Goal: Task Accomplishment & Management: Manage account settings

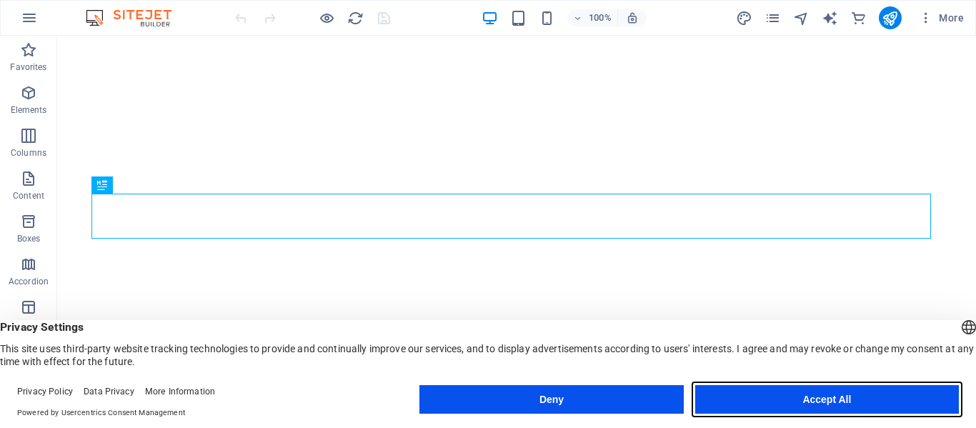
click at [843, 402] on button "Accept All" at bounding box center [827, 399] width 264 height 29
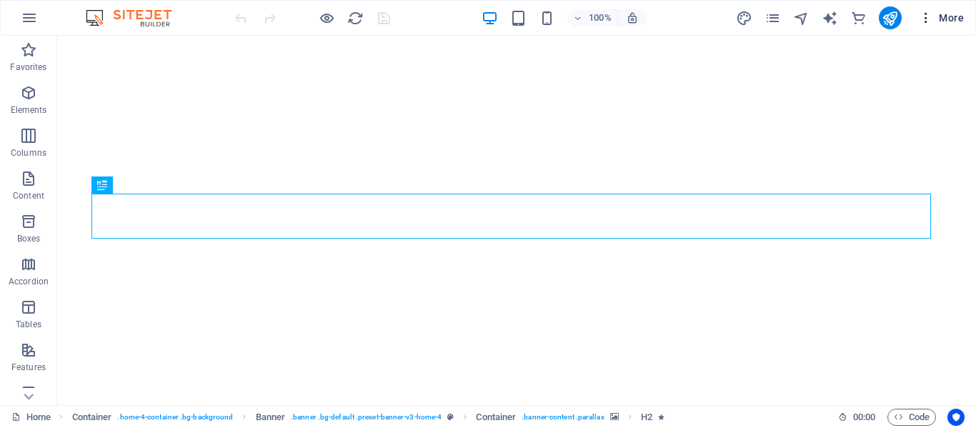
click at [951, 14] on span "More" at bounding box center [941, 18] width 45 height 14
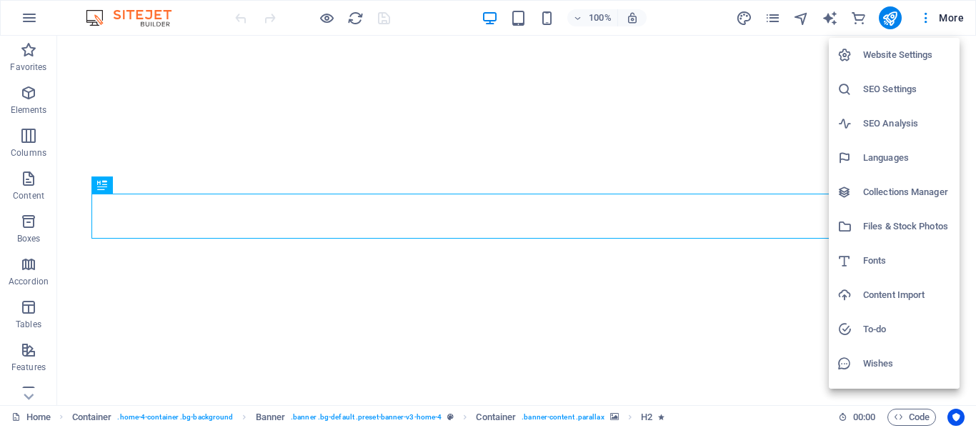
click at [918, 54] on h6 "Website Settings" at bounding box center [907, 54] width 88 height 17
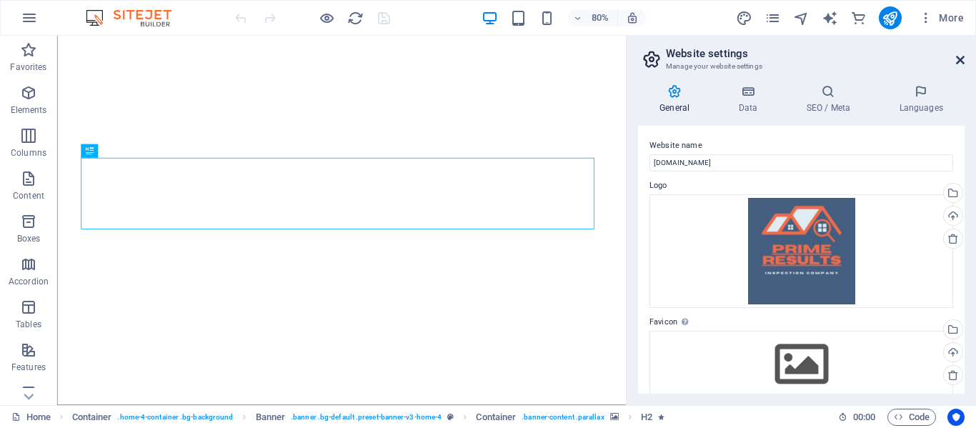
click at [958, 63] on icon at bounding box center [960, 59] width 9 height 11
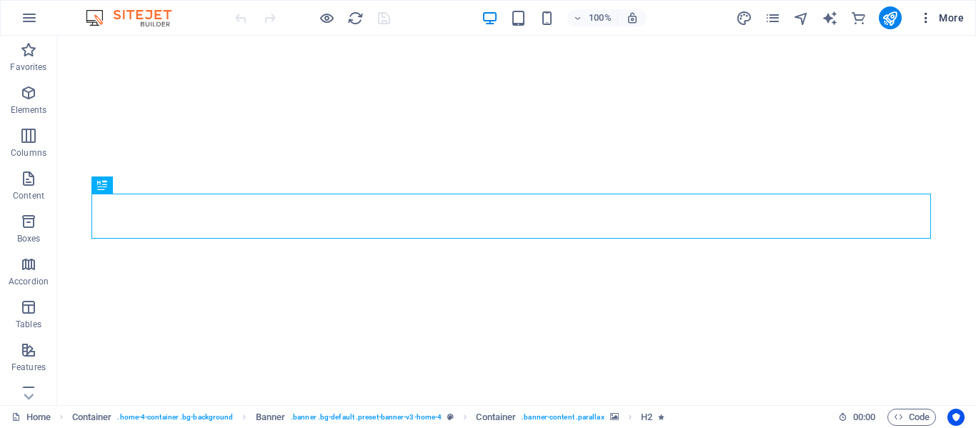
click at [928, 16] on icon "button" at bounding box center [926, 18] width 14 height 14
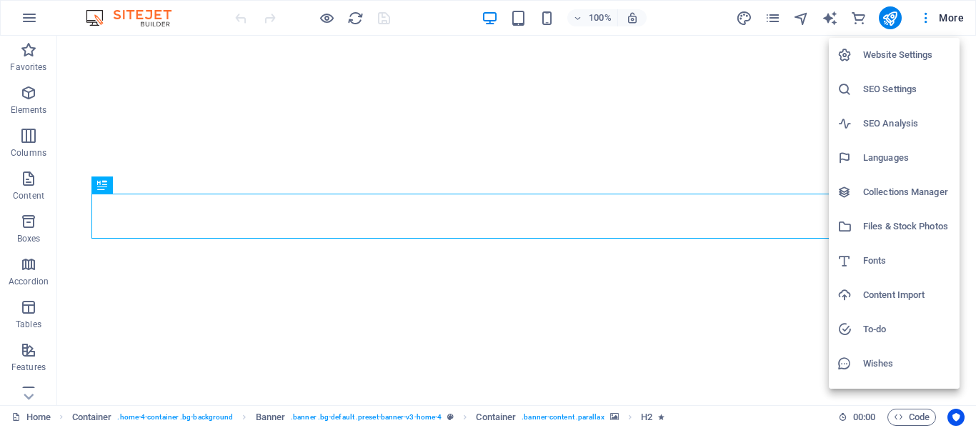
click at [772, 14] on div at bounding box center [488, 214] width 976 height 428
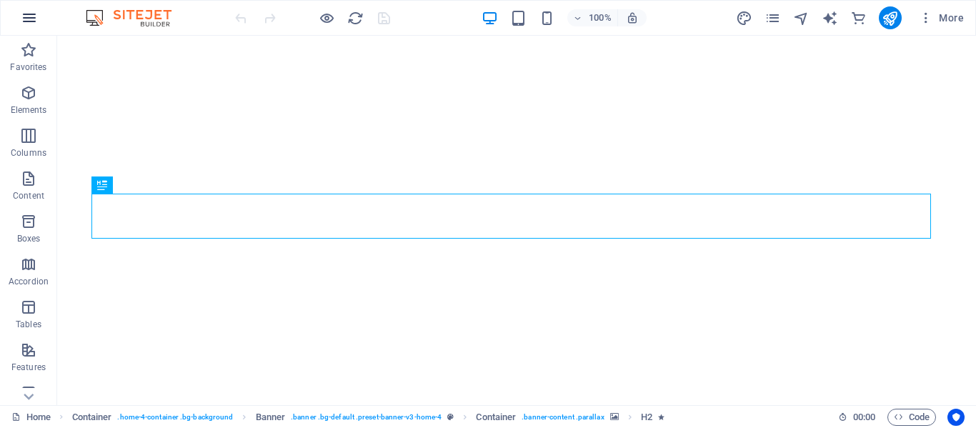
click at [20, 17] on button "button" at bounding box center [29, 18] width 34 height 34
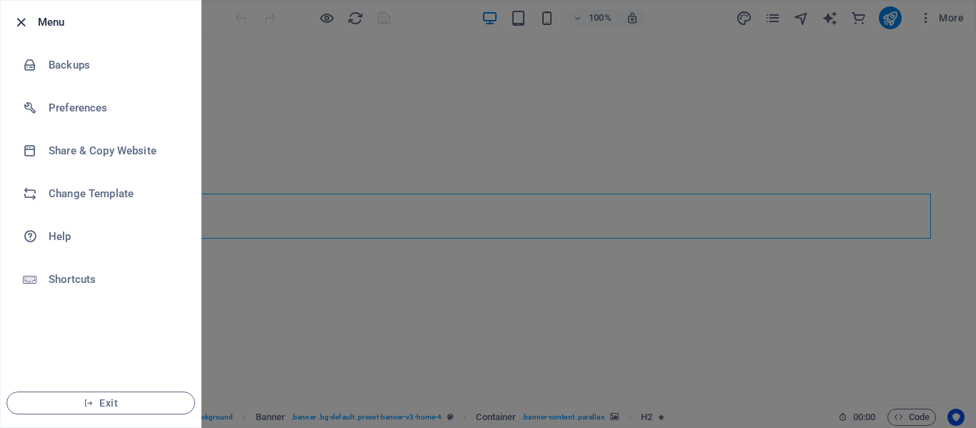
click at [22, 15] on icon "button" at bounding box center [21, 22] width 16 height 16
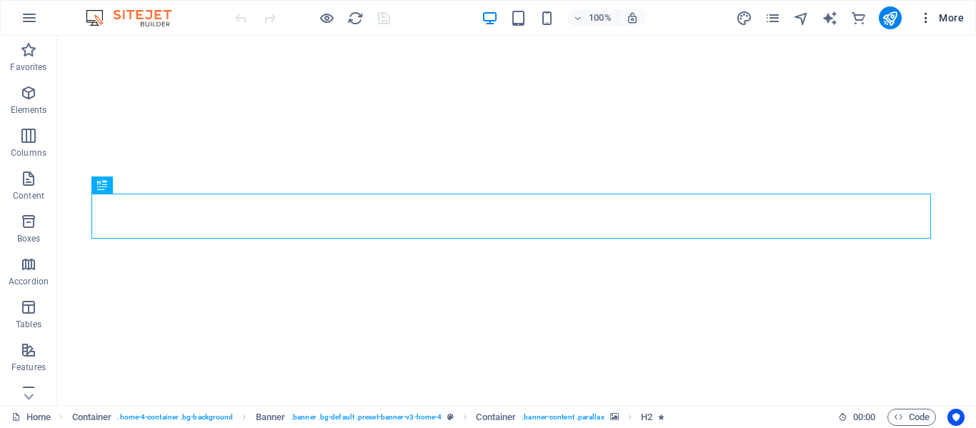
click at [945, 18] on span "More" at bounding box center [941, 18] width 45 height 14
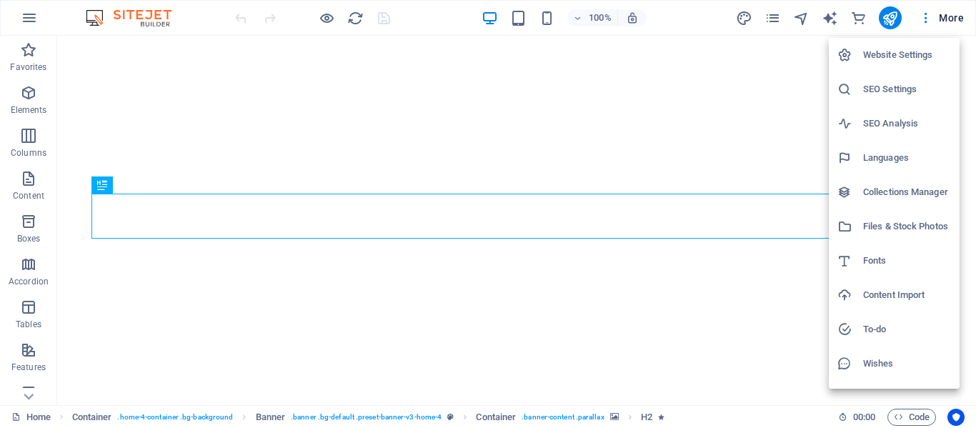
click at [681, 117] on div at bounding box center [488, 214] width 976 height 428
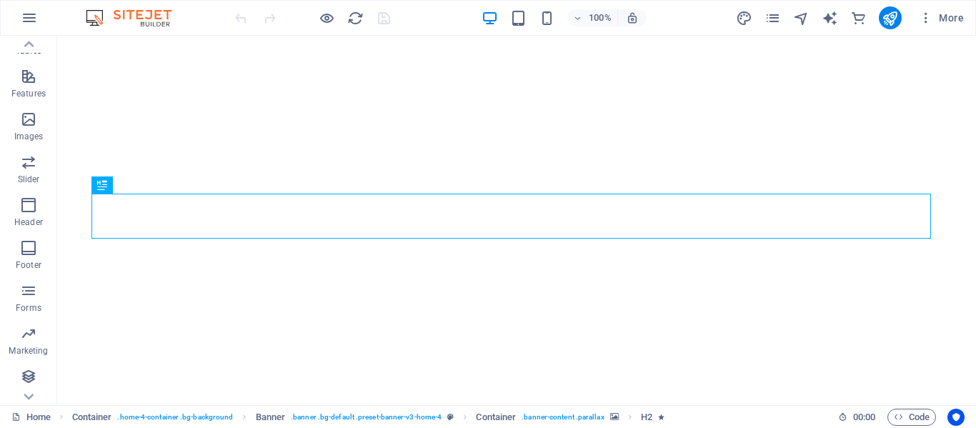
scroll to position [316, 0]
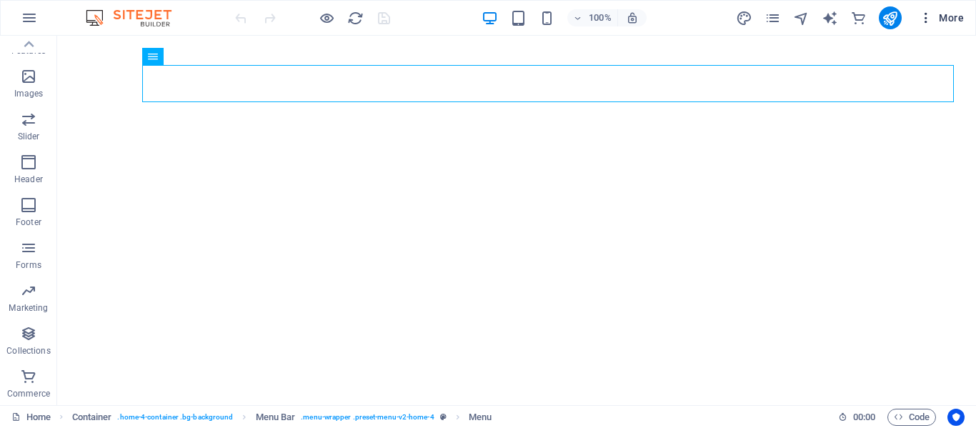
click at [925, 20] on icon "button" at bounding box center [926, 18] width 14 height 14
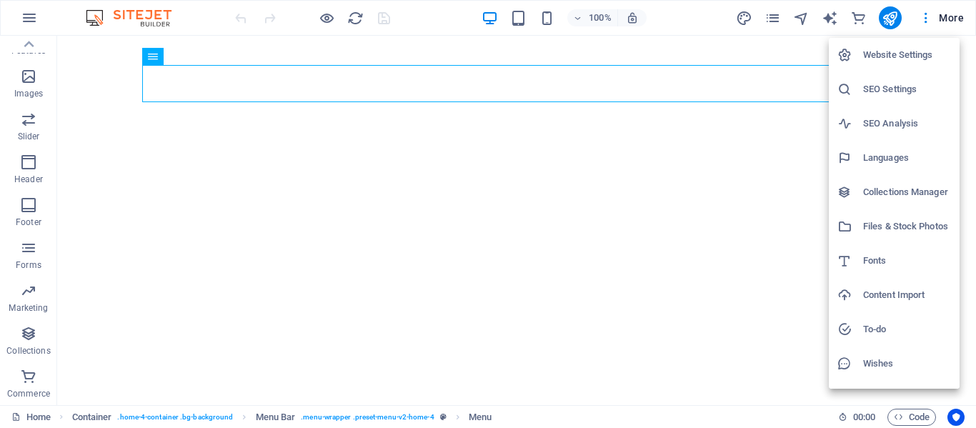
click at [914, 60] on h6 "Website Settings" at bounding box center [907, 54] width 88 height 17
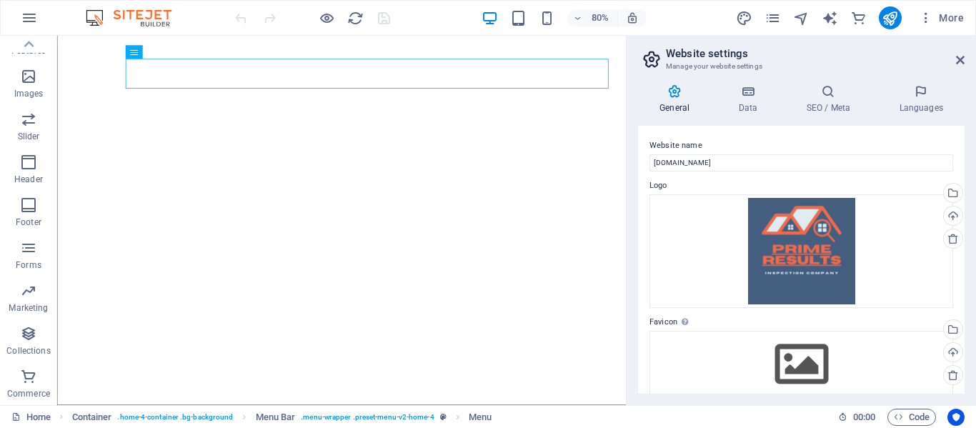
click at [674, 91] on icon at bounding box center [674, 91] width 73 height 14
click at [743, 93] on icon at bounding box center [748, 91] width 62 height 14
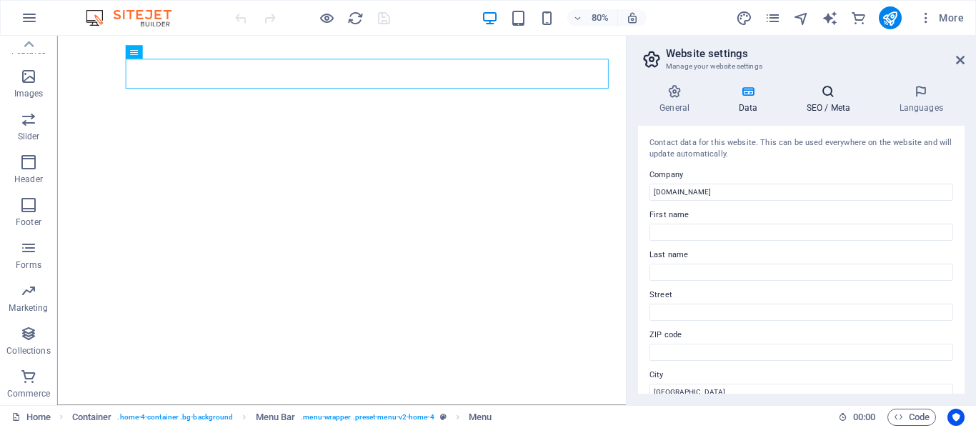
click at [817, 101] on h4 "SEO / Meta" at bounding box center [830, 99] width 93 height 30
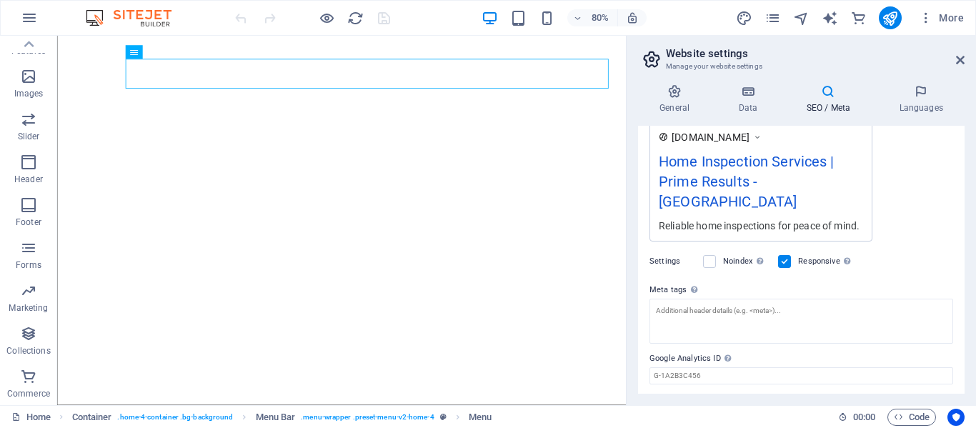
scroll to position [292, 0]
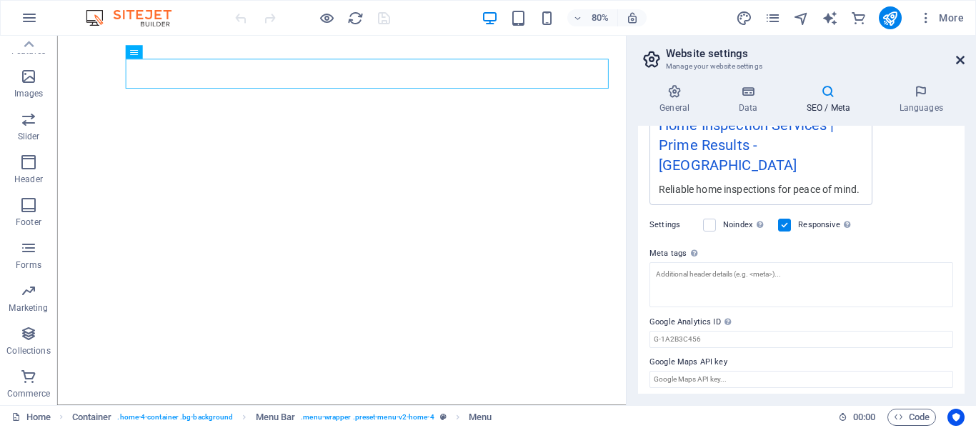
click at [957, 58] on icon at bounding box center [960, 59] width 9 height 11
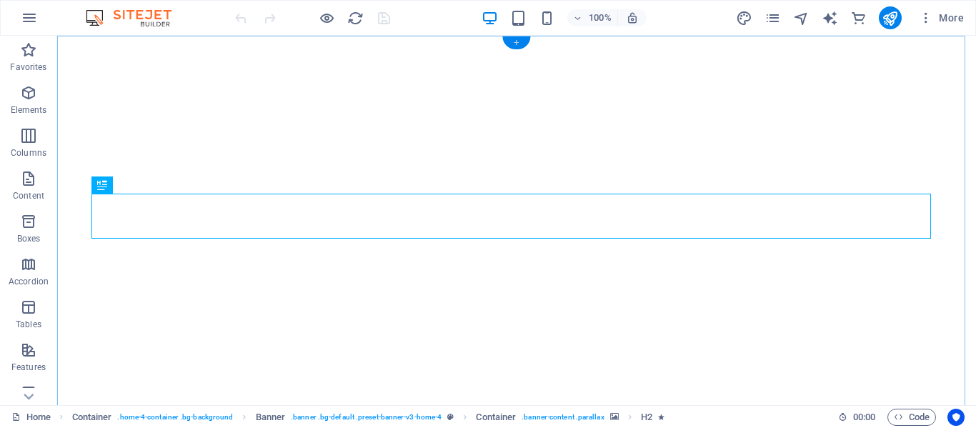
click at [514, 42] on div "+" at bounding box center [516, 42] width 28 height 13
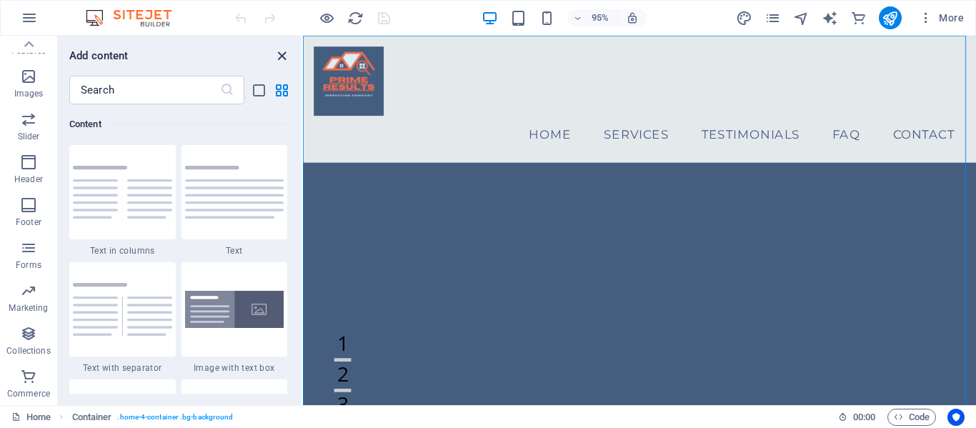
click at [281, 57] on icon "close panel" at bounding box center [282, 56] width 16 height 16
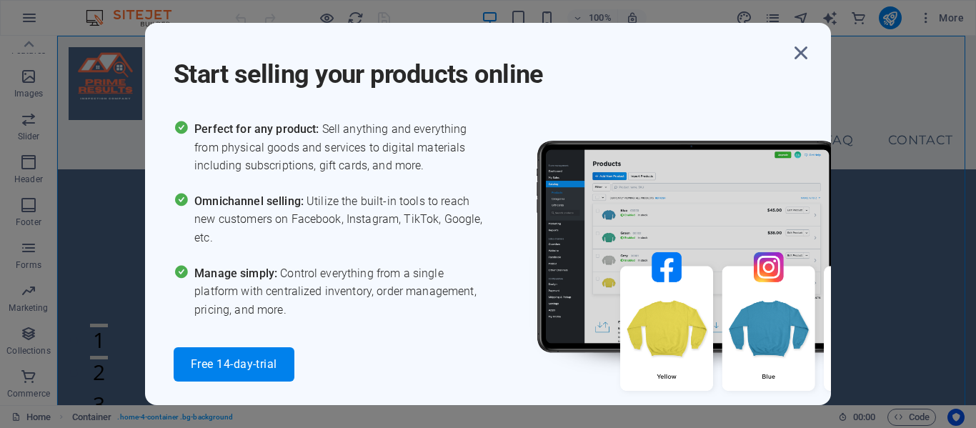
drag, startPoint x: 884, startPoint y: 2, endPoint x: 962, endPoint y: 118, distance: 139.5
click at [941, 37] on div "Start selling your products online Perfect for any product: Sell anything and e…" at bounding box center [488, 214] width 976 height 428
click at [799, 56] on icon "button" at bounding box center [801, 53] width 26 height 26
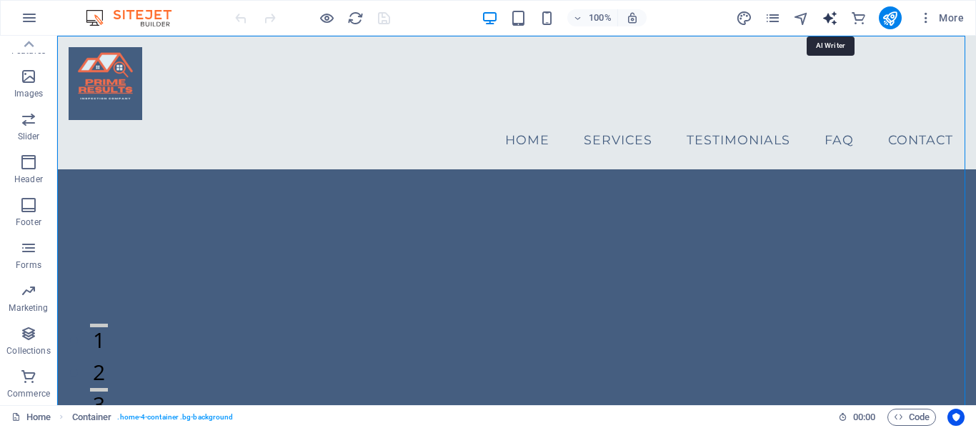
click at [832, 20] on icon "text_generator" at bounding box center [830, 18] width 16 height 16
select select "English"
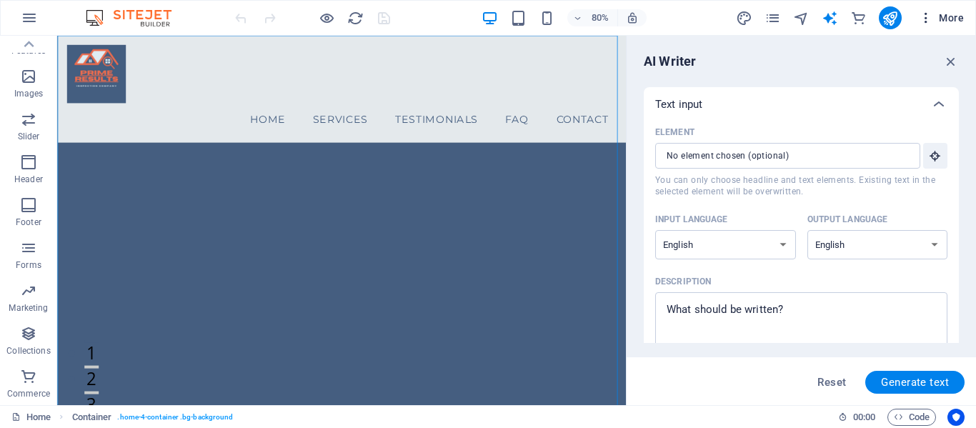
click at [923, 15] on icon "button" at bounding box center [926, 18] width 14 height 14
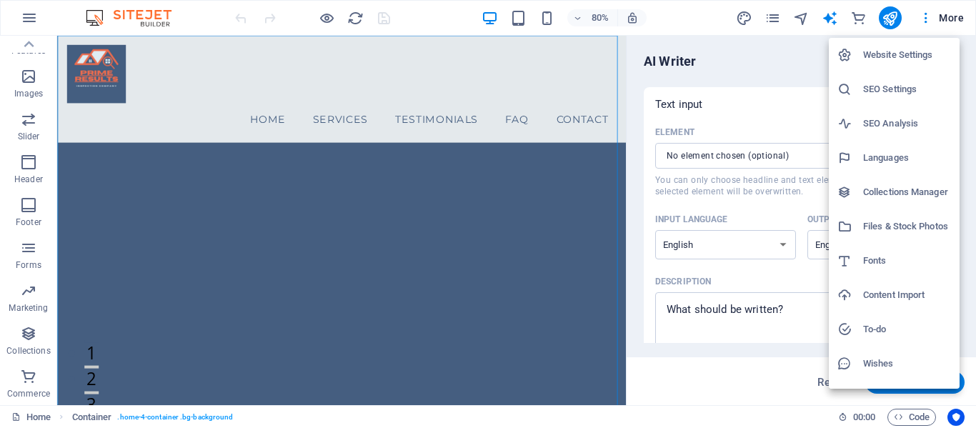
click at [900, 56] on h6 "Website Settings" at bounding box center [907, 54] width 88 height 17
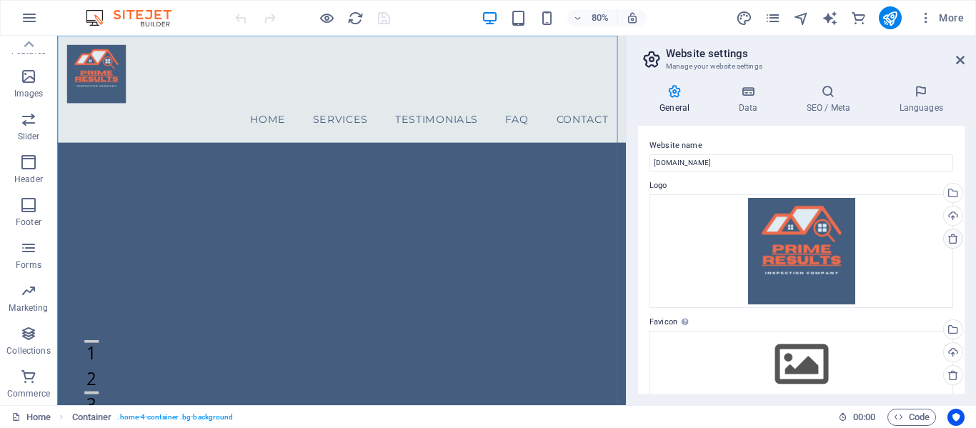
click at [949, 234] on icon at bounding box center [952, 238] width 11 height 11
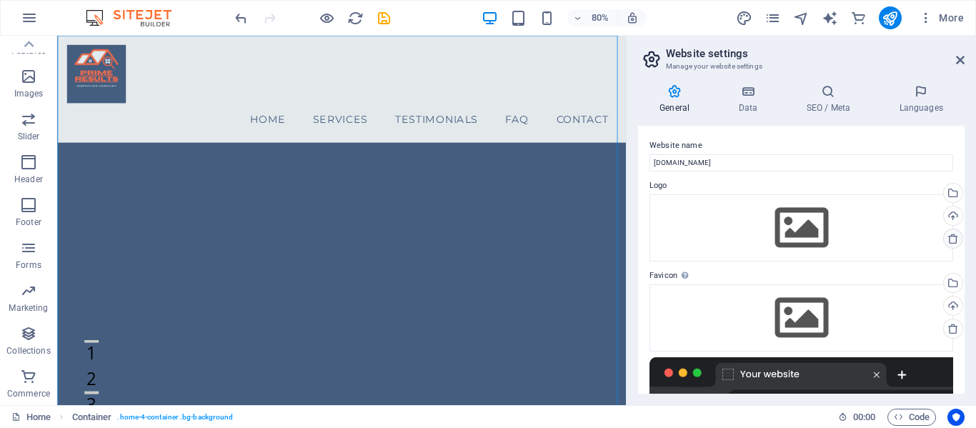
click at [951, 237] on icon at bounding box center [952, 238] width 11 height 11
click at [952, 330] on icon at bounding box center [952, 328] width 11 height 11
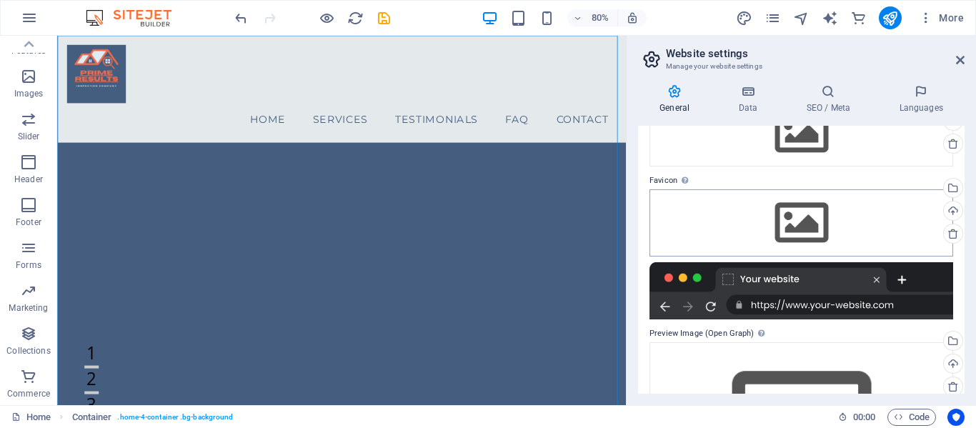
scroll to position [214, 0]
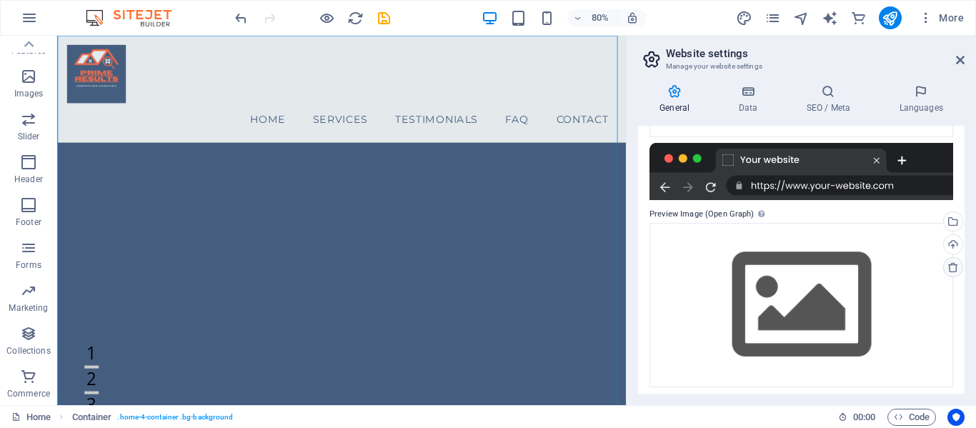
click at [953, 263] on icon at bounding box center [952, 266] width 11 height 11
click at [952, 264] on icon at bounding box center [952, 266] width 11 height 11
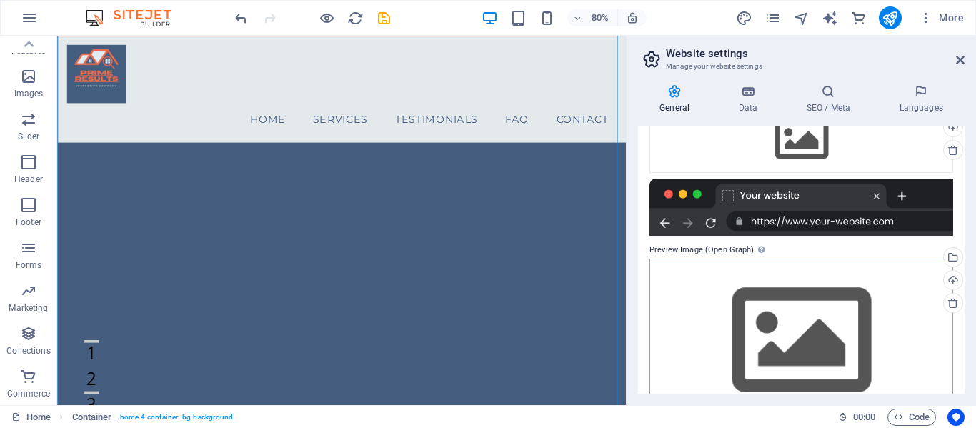
scroll to position [148, 0]
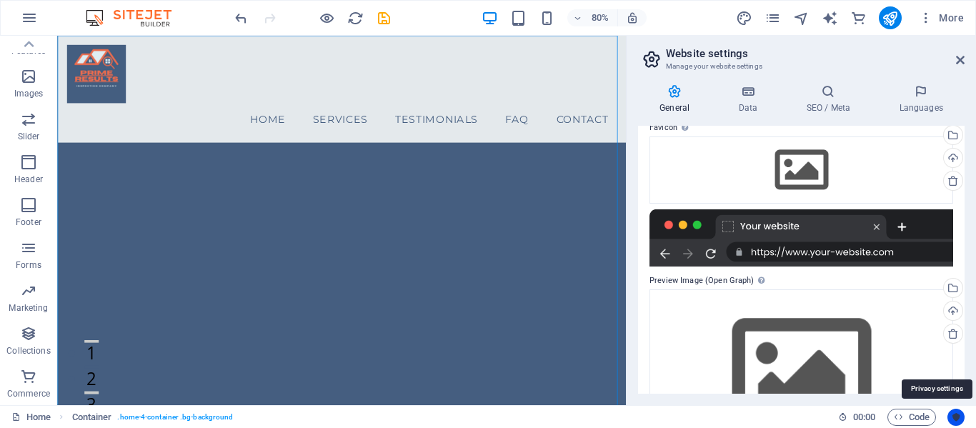
click at [954, 412] on icon "Usercentrics" at bounding box center [956, 417] width 10 height 10
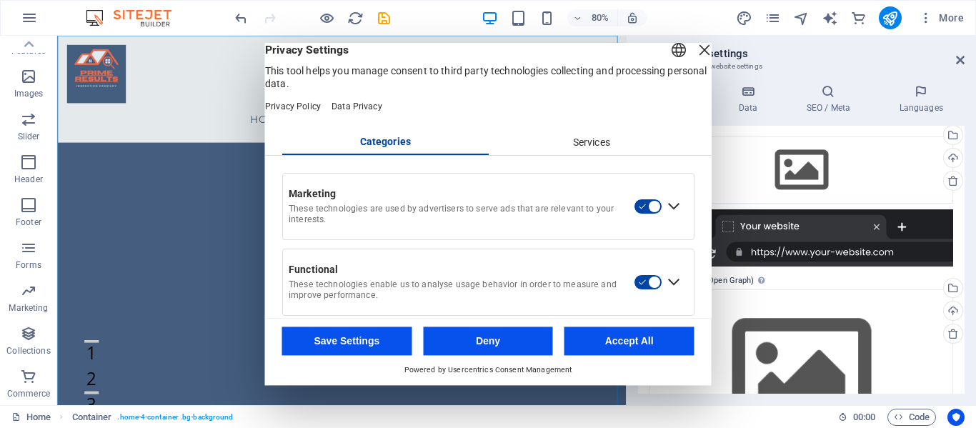
click at [651, 339] on button "Accept All" at bounding box center [629, 341] width 130 height 29
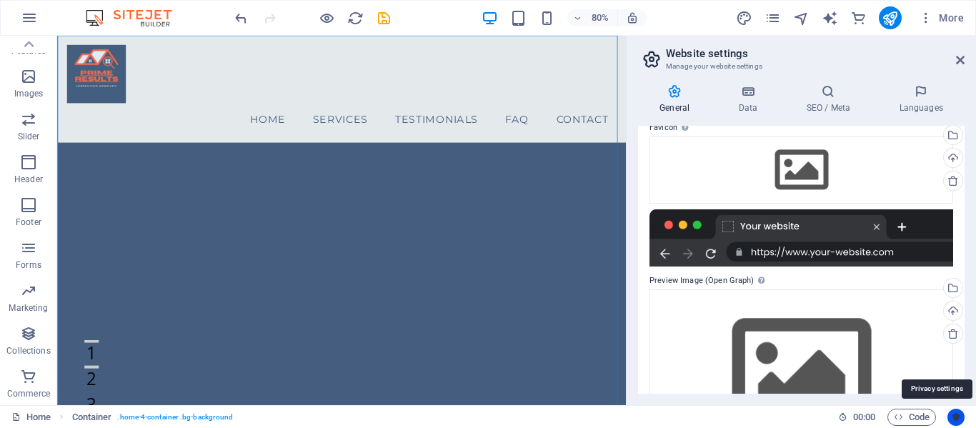
click at [957, 418] on icon "Usercentrics" at bounding box center [956, 417] width 10 height 10
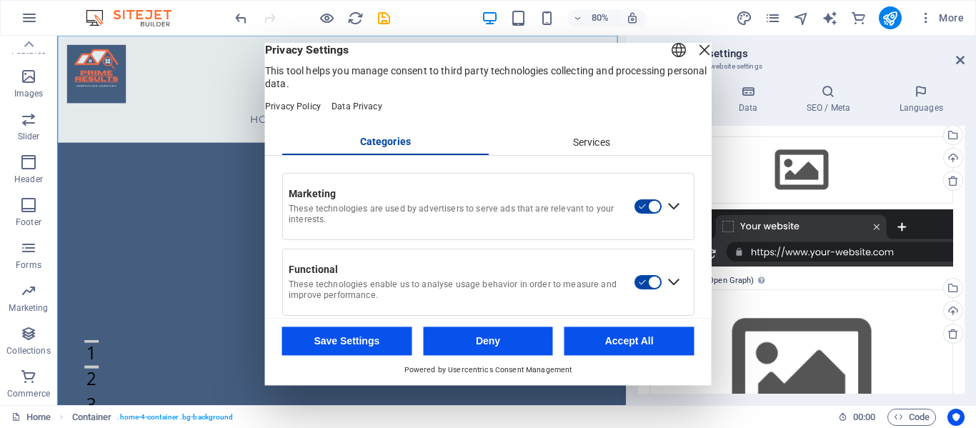
click at [581, 155] on div "Services" at bounding box center [591, 143] width 206 height 24
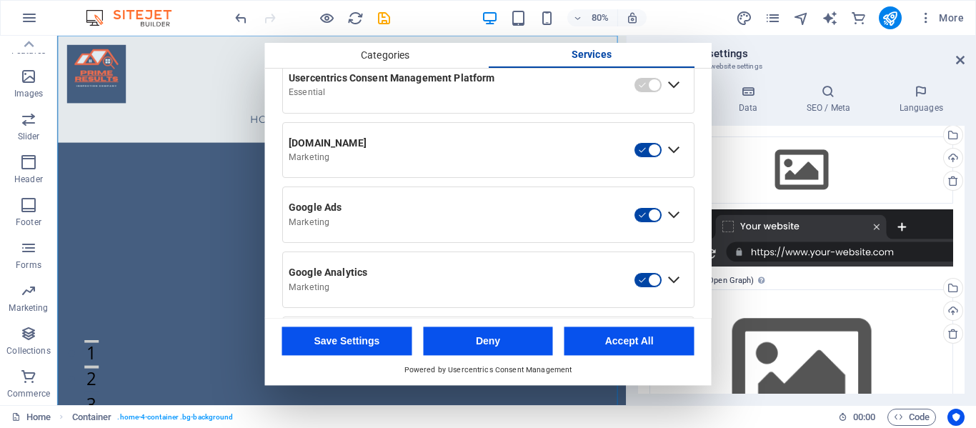
scroll to position [214, 0]
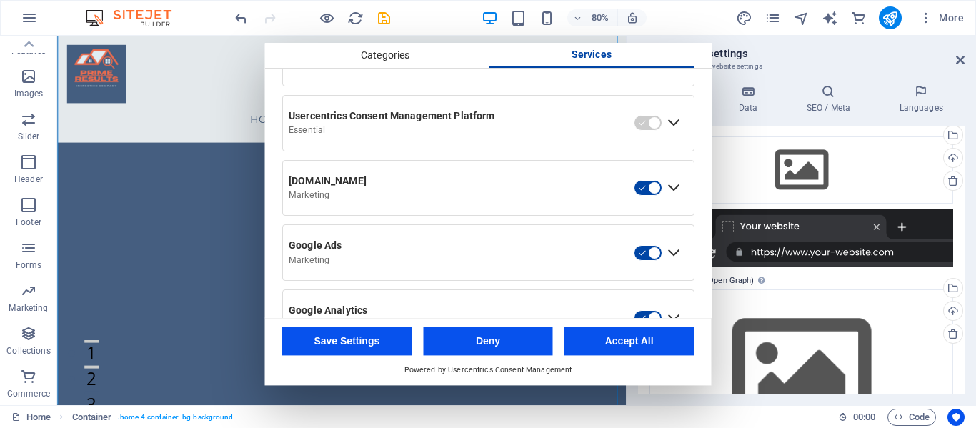
click at [419, 52] on div "Categories" at bounding box center [385, 56] width 206 height 24
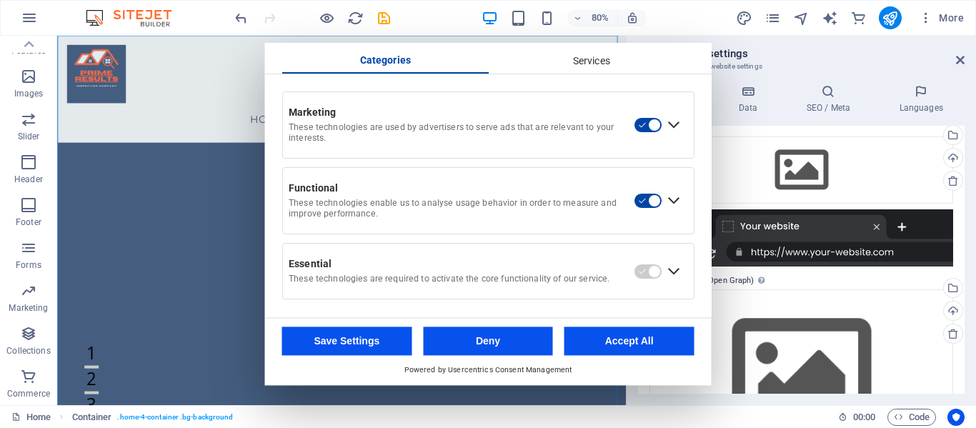
scroll to position [98, 0]
click at [647, 341] on button "Accept All" at bounding box center [629, 341] width 130 height 29
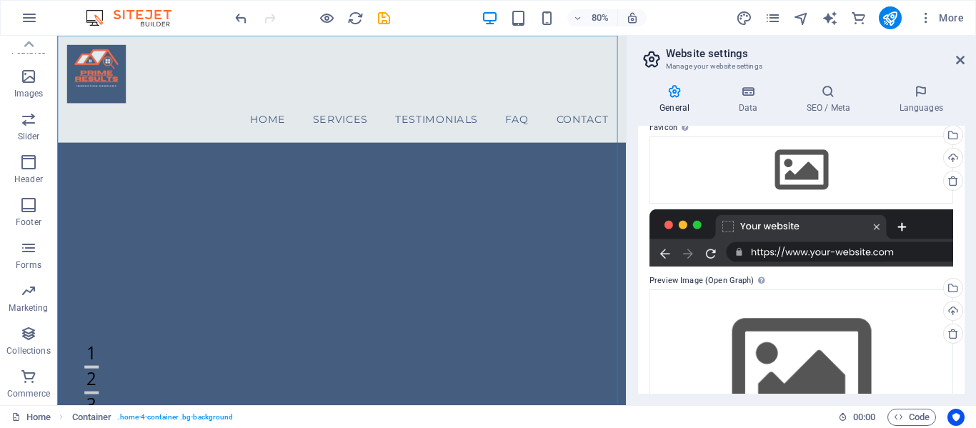
click at [672, 99] on h4 "General" at bounding box center [677, 99] width 79 height 30
click at [742, 96] on icon at bounding box center [748, 91] width 62 height 14
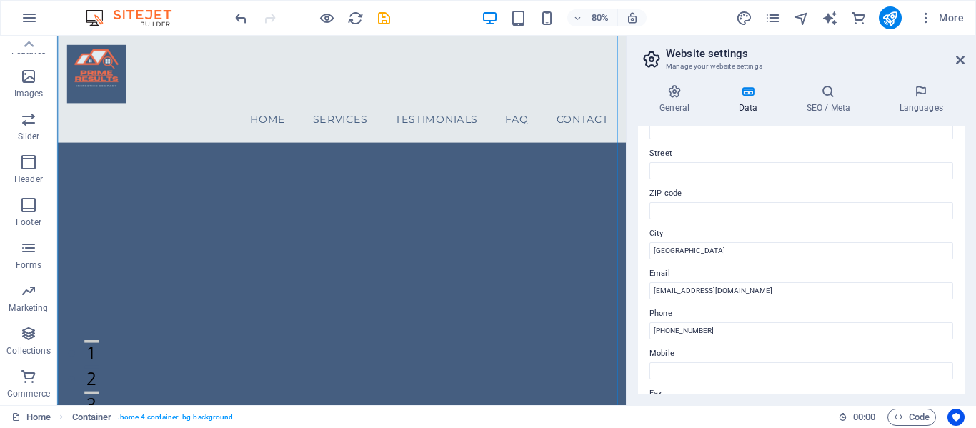
scroll to position [214, 0]
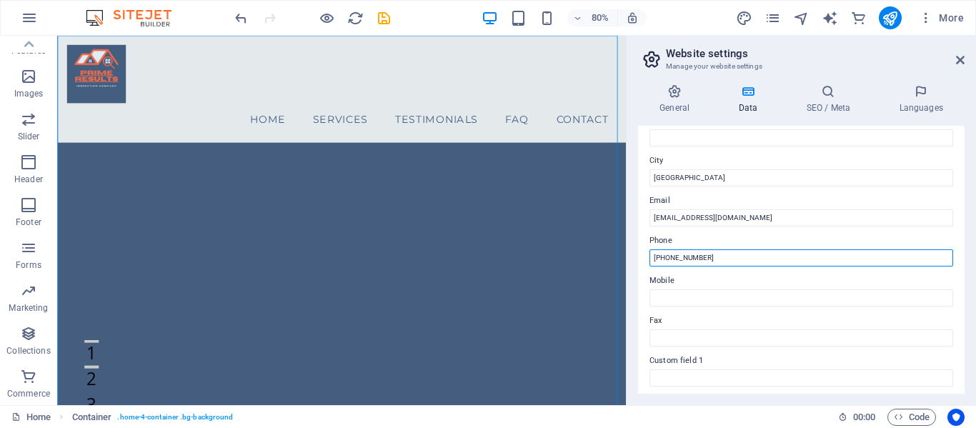
click at [741, 257] on input "[PHONE_NUMBER]" at bounding box center [801, 257] width 304 height 17
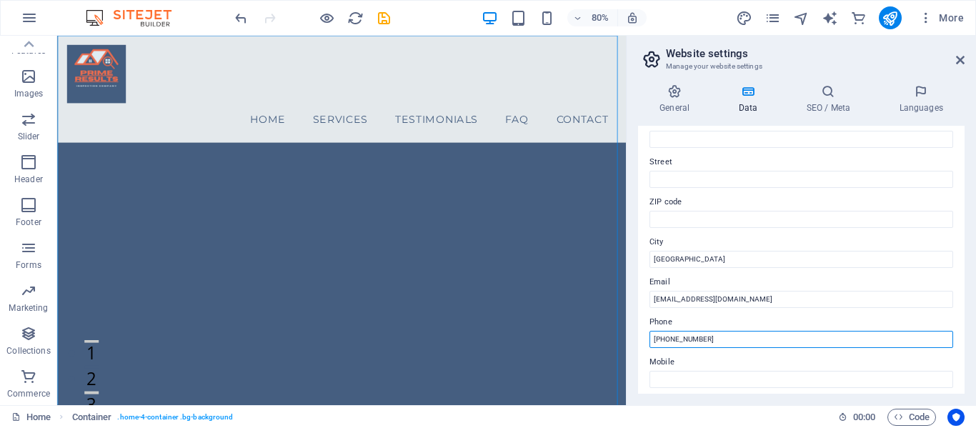
scroll to position [61, 0]
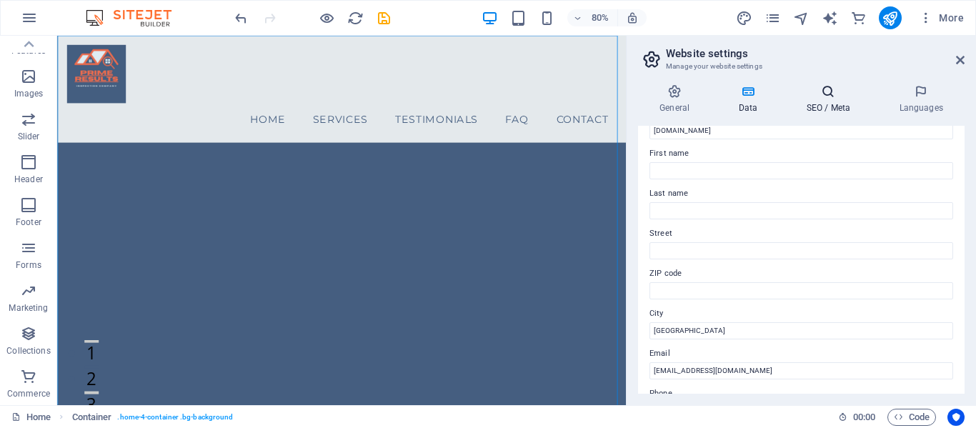
type input "[PHONE_NUMBER]"
click at [825, 103] on h4 "SEO / Meta" at bounding box center [830, 99] width 93 height 30
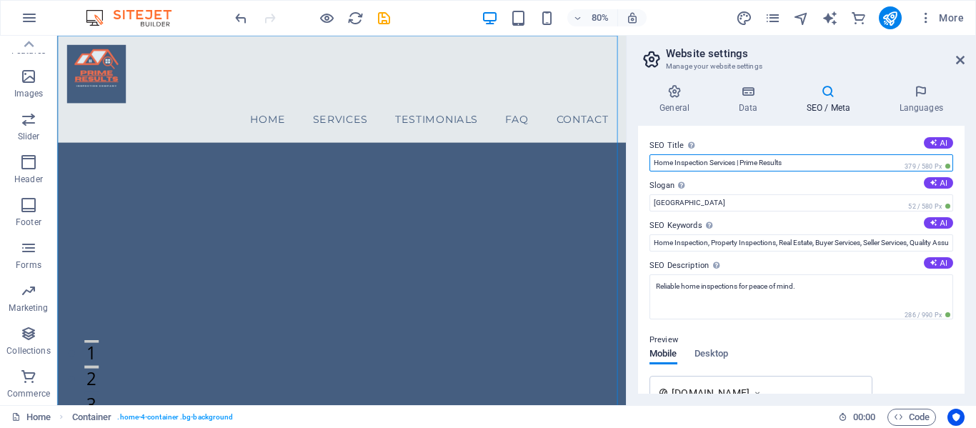
drag, startPoint x: 733, startPoint y: 160, endPoint x: 652, endPoint y: 161, distance: 80.7
click at [652, 161] on input "Home Inspection Services | Prime Results" at bounding box center [801, 162] width 304 height 17
type input "Educational Services | Prime Results"
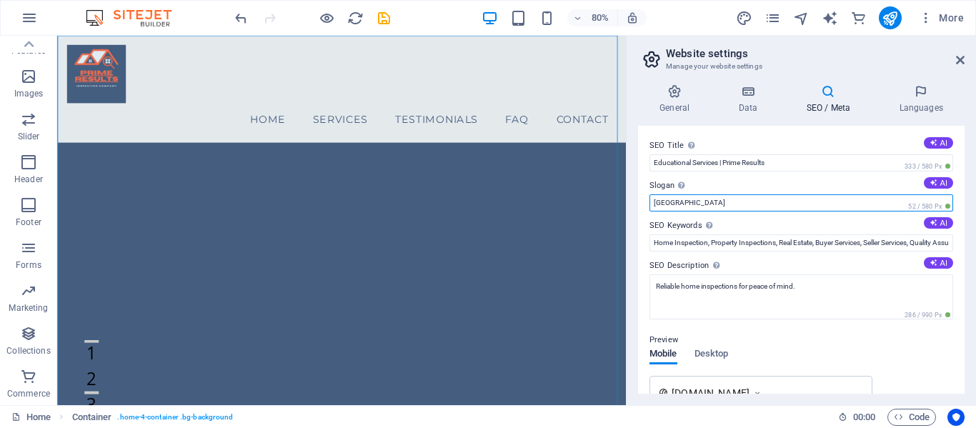
click at [779, 204] on input "[GEOGRAPHIC_DATA]" at bounding box center [801, 202] width 304 height 17
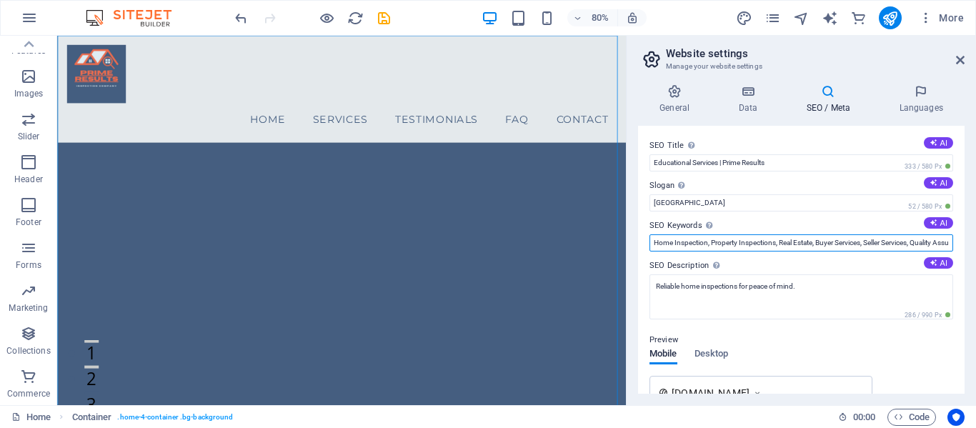
drag, startPoint x: 772, startPoint y: 239, endPoint x: 766, endPoint y: 252, distance: 14.4
click at [772, 240] on input "Home Inspection, Property Inspections, Real Estate, Buyer Services, Seller Serv…" at bounding box center [801, 242] width 304 height 17
drag, startPoint x: 654, startPoint y: 245, endPoint x: 946, endPoint y: 241, distance: 292.2
click at [947, 242] on input "Home Inspection, Property Inspections, Real Estate, Buyer Services, Seller Serv…" at bounding box center [801, 242] width 304 height 17
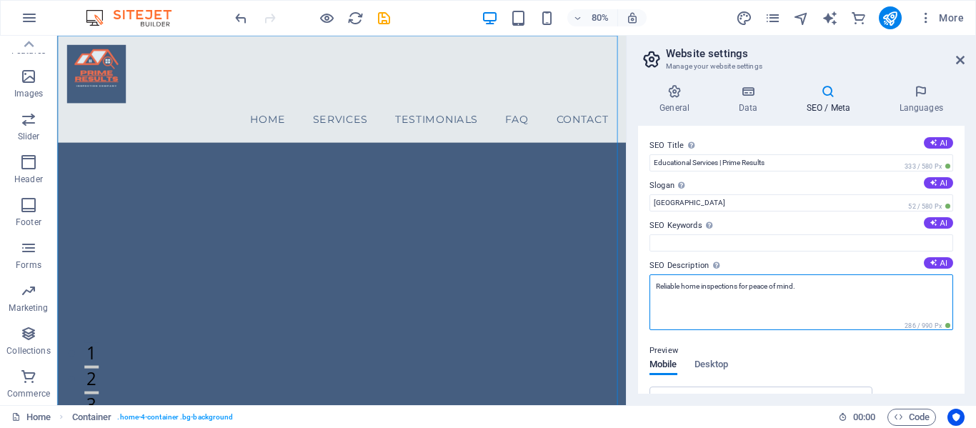
drag, startPoint x: 810, startPoint y: 282, endPoint x: 632, endPoint y: 274, distance: 178.8
click at [632, 274] on div "General Data SEO / Meta Languages Website name [DOMAIN_NAME] Logo Drag files he…" at bounding box center [801, 239] width 349 height 332
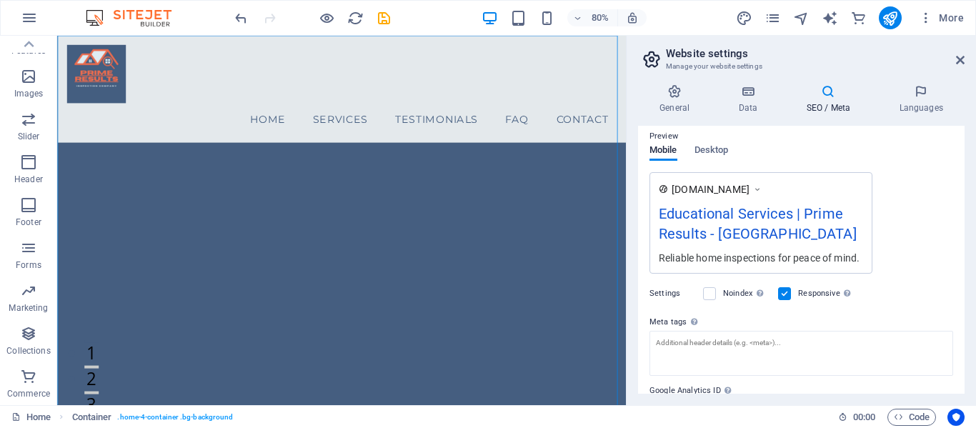
scroll to position [204, 0]
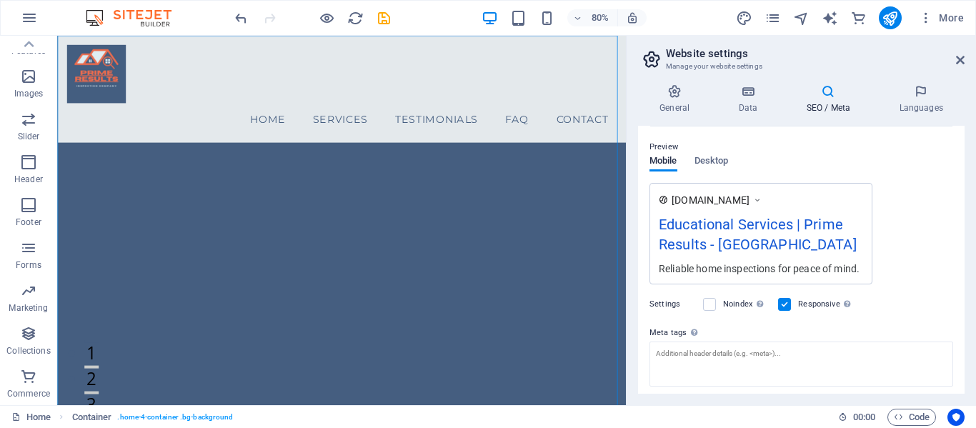
click at [755, 220] on div "Educational Services | Prime Results - [GEOGRAPHIC_DATA]" at bounding box center [761, 238] width 204 height 48
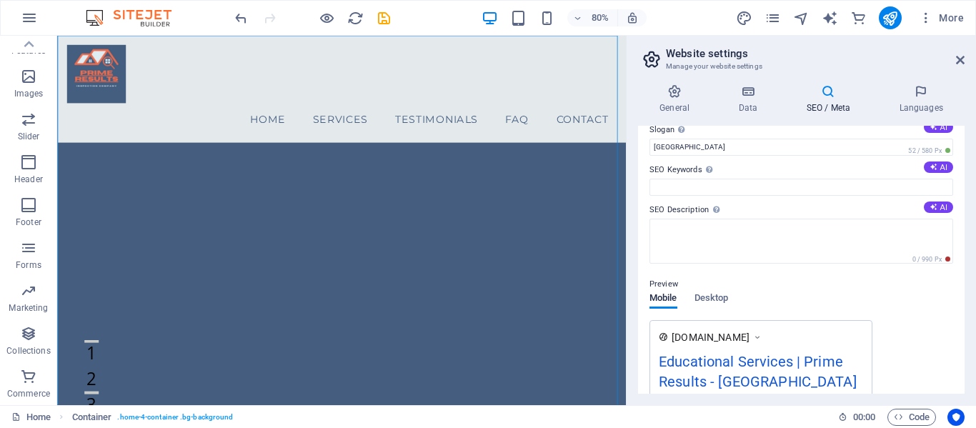
scroll to position [0, 0]
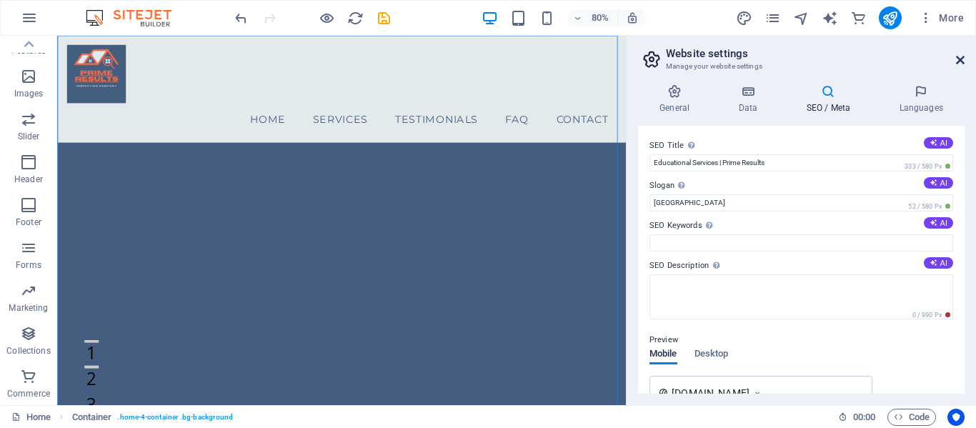
click at [959, 58] on icon at bounding box center [960, 59] width 9 height 11
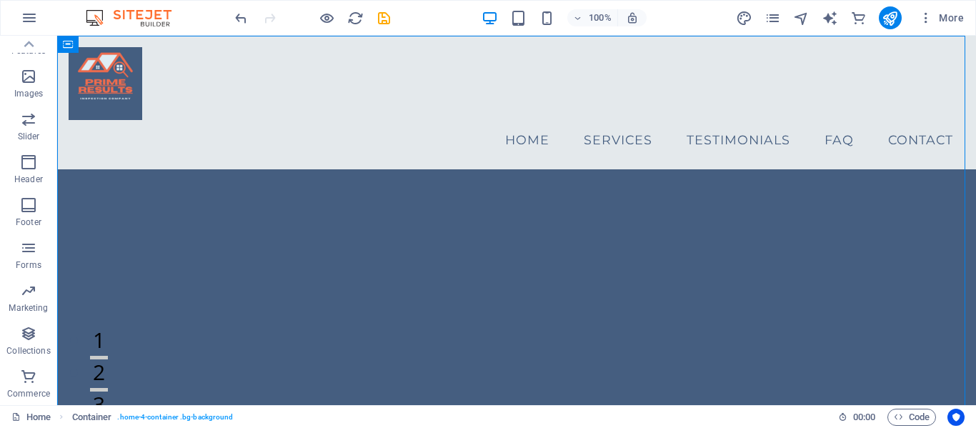
click at [96, 14] on img at bounding box center [135, 17] width 107 height 17
